Goal: Information Seeking & Learning: Understand process/instructions

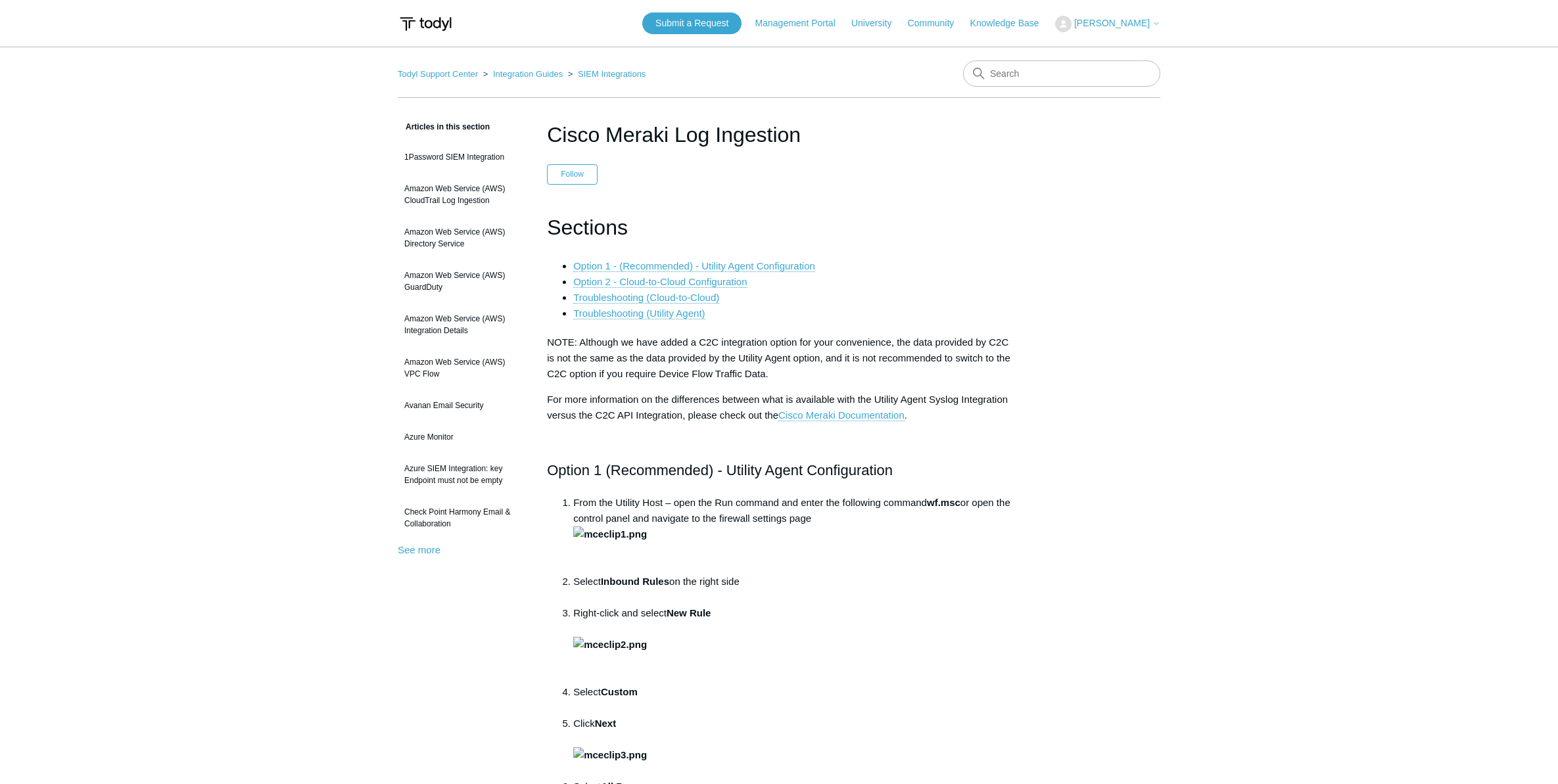
scroll to position [5654, 0]
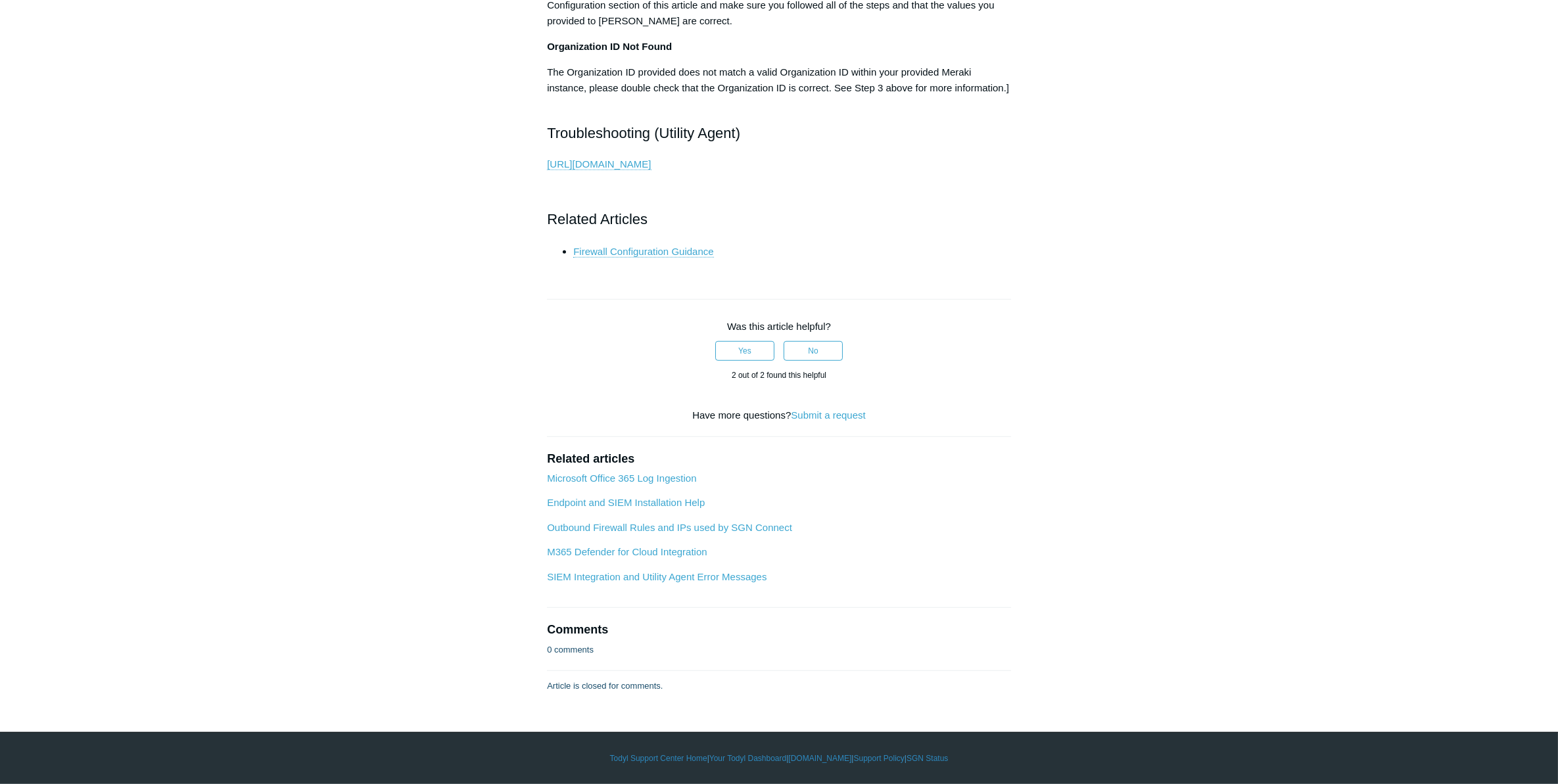
scroll to position [5734, 0]
drag, startPoint x: 597, startPoint y: 412, endPoint x: 680, endPoint y: 312, distance: 130.0
click at [651, 171] on link "[URL][DOMAIN_NAME]" at bounding box center [599, 164] width 104 height 12
